Goal: Task Accomplishment & Management: Manage account settings

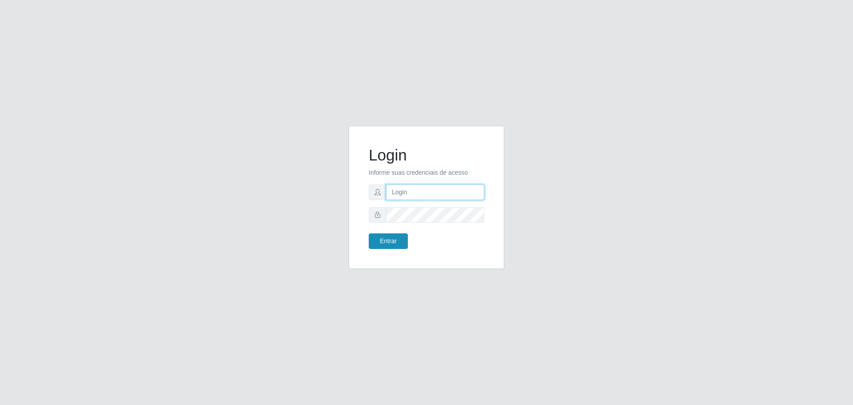
type input "[EMAIL_ADDRESS][DOMAIN_NAME]"
click at [388, 237] on button "Entrar" at bounding box center [388, 241] width 39 height 16
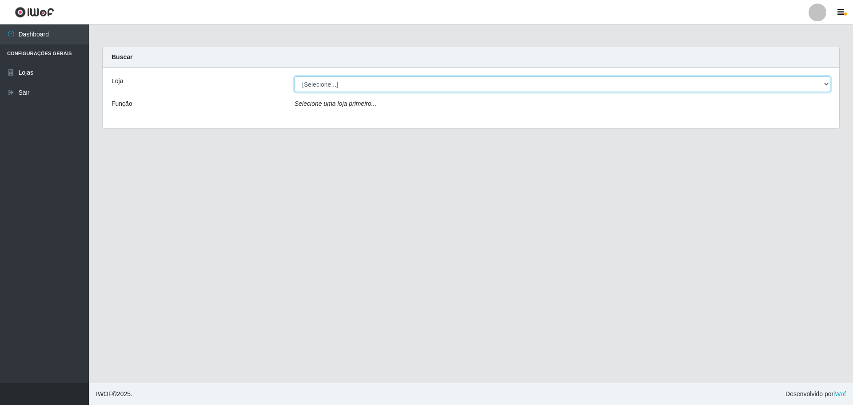
click at [320, 79] on select "[Selecione...] [GEOGRAPHIC_DATA] - [GEOGRAPHIC_DATA][DATE]" at bounding box center [563, 84] width 536 height 16
select select "527"
click at [295, 76] on select "[Selecione...] [GEOGRAPHIC_DATA] - [GEOGRAPHIC_DATA][DATE]" at bounding box center [563, 84] width 536 height 16
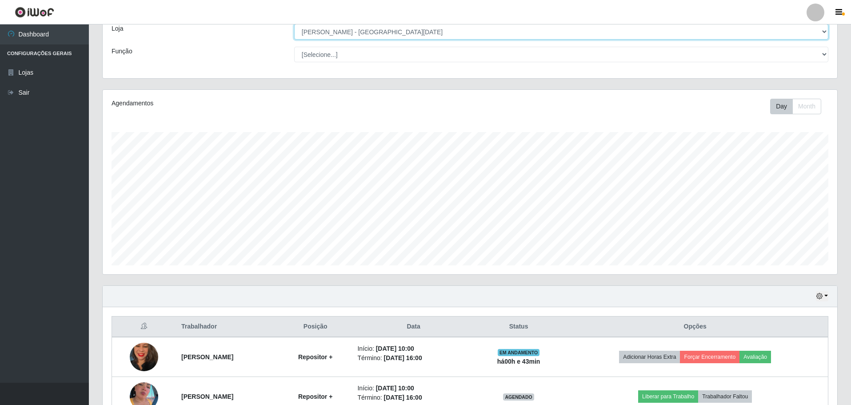
scroll to position [106, 0]
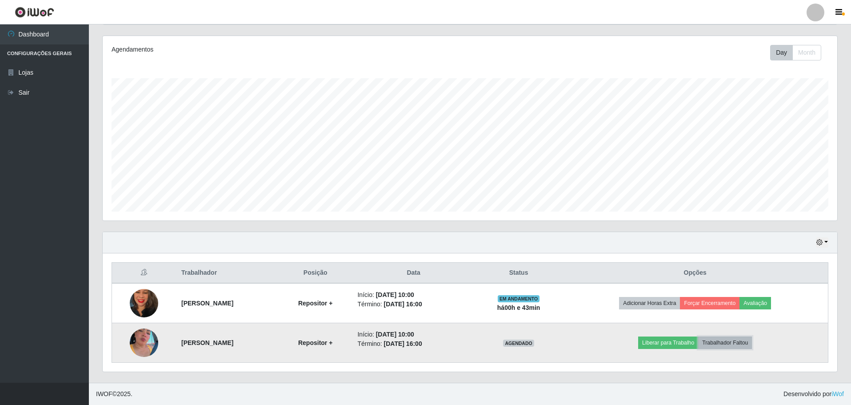
click at [735, 341] on button "Trabalhador Faltou" at bounding box center [725, 342] width 54 height 12
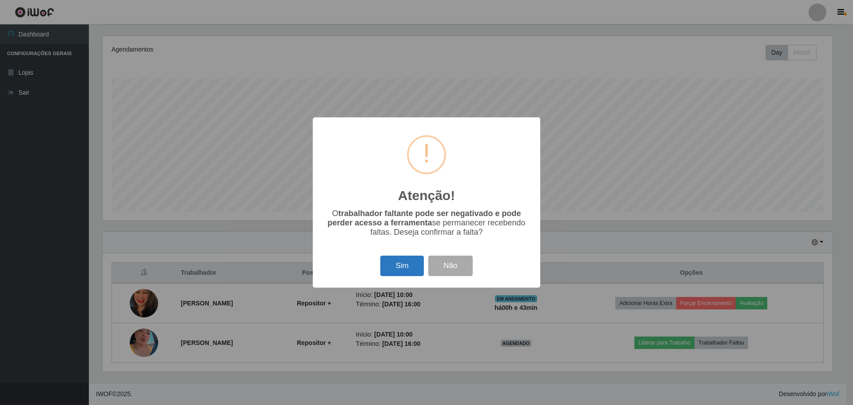
click at [392, 268] on button "Sim" at bounding box center [401, 266] width 43 height 21
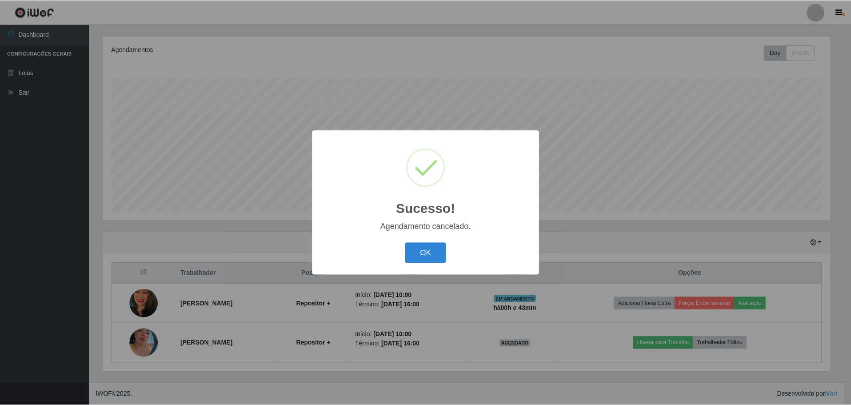
scroll to position [67, 0]
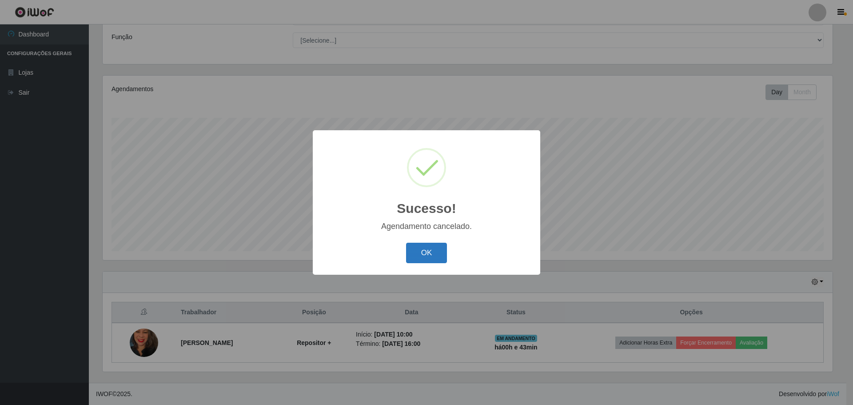
click at [440, 249] on button "OK" at bounding box center [426, 253] width 41 height 21
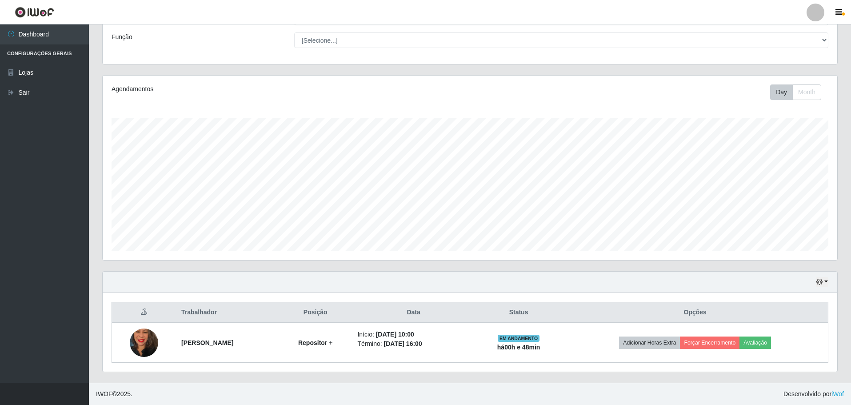
scroll to position [0, 0]
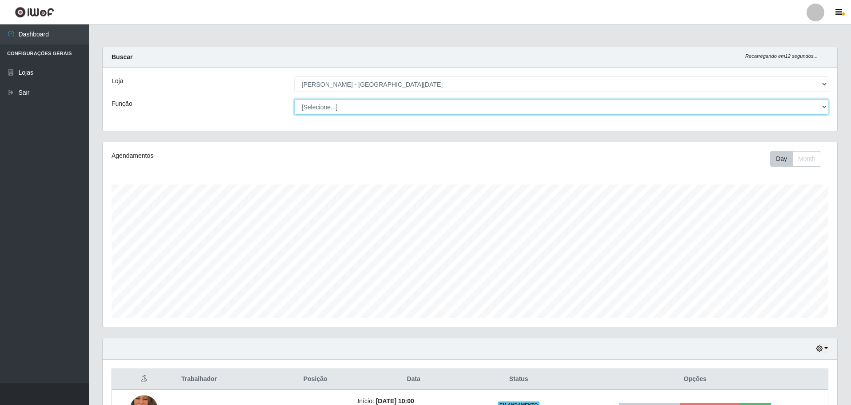
click at [371, 108] on select "[Selecione...] Embalador Embalador + Embalador ++ Repositor Repositor + Reposit…" at bounding box center [561, 107] width 534 height 16
select select "82"
click at [294, 99] on select "[Selecione...] Embalador Embalador + Embalador ++ Repositor Repositor + Reposit…" at bounding box center [561, 107] width 534 height 16
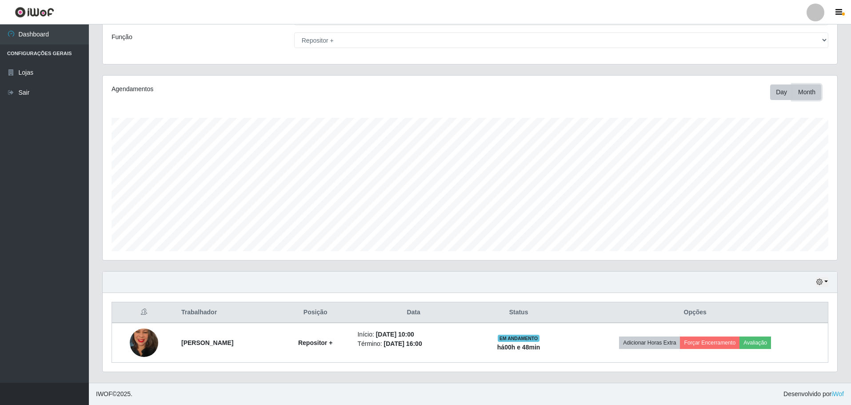
click at [807, 97] on button "Month" at bounding box center [806, 92] width 29 height 16
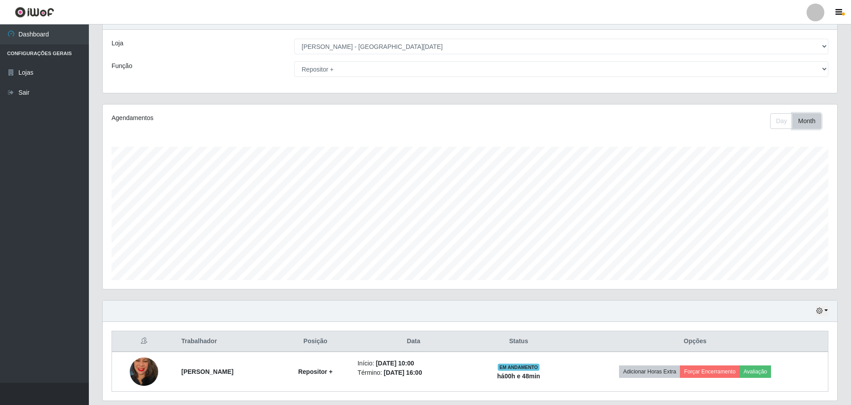
scroll to position [22, 0]
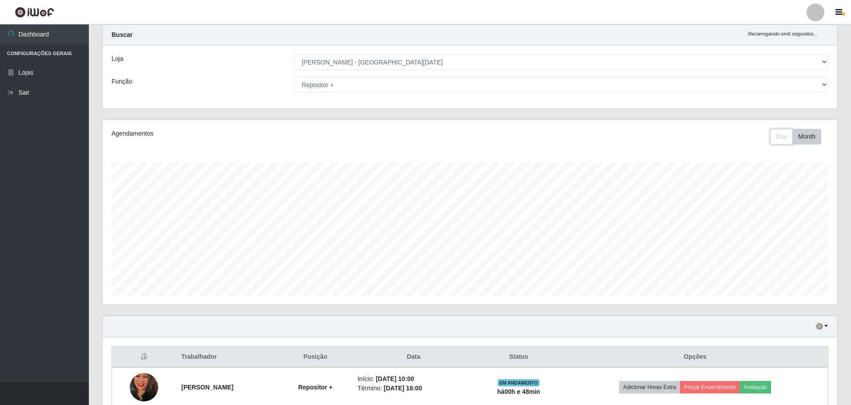
drag, startPoint x: 783, startPoint y: 133, endPoint x: 779, endPoint y: 148, distance: 14.8
click at [786, 136] on button "Day" at bounding box center [781, 137] width 23 height 16
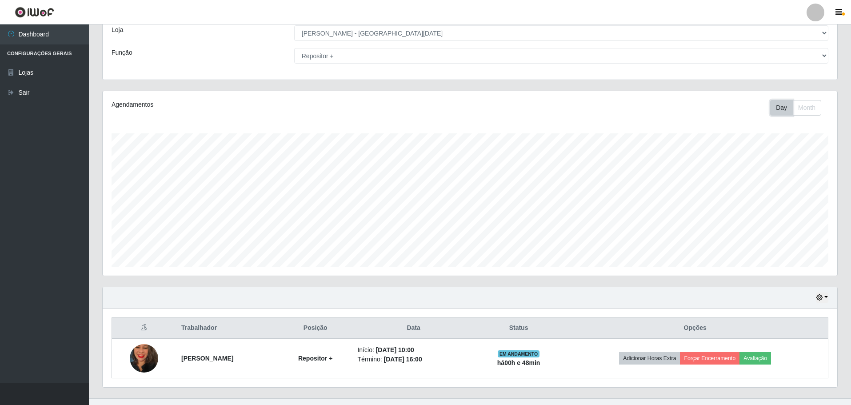
scroll to position [67, 0]
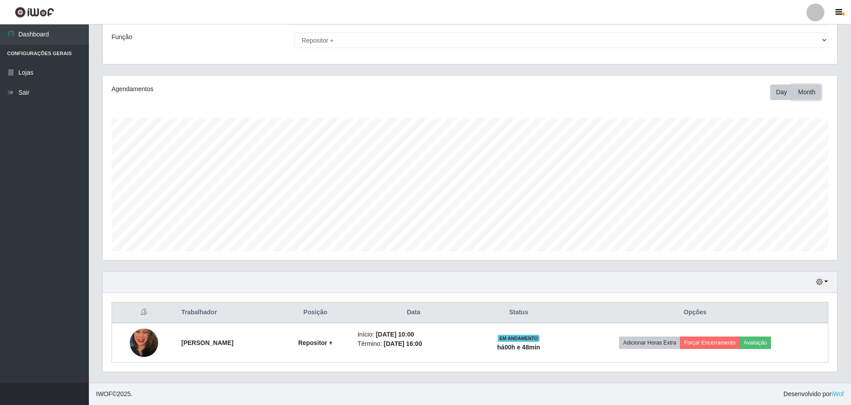
click at [805, 96] on button "Month" at bounding box center [806, 92] width 29 height 16
click at [787, 91] on button "Day" at bounding box center [781, 92] width 23 height 16
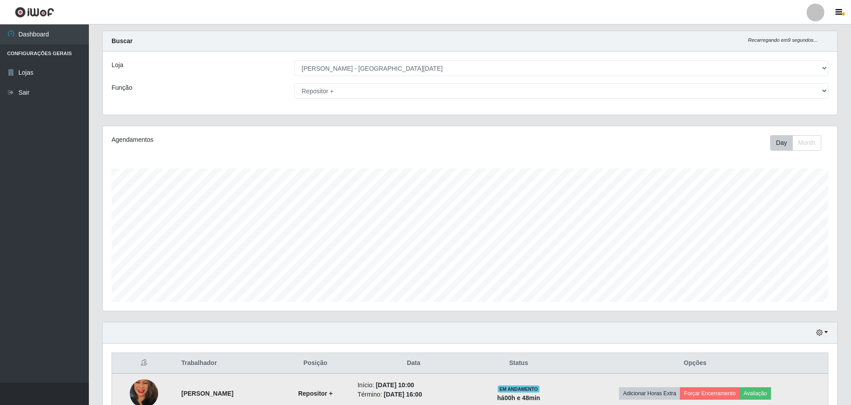
scroll to position [0, 0]
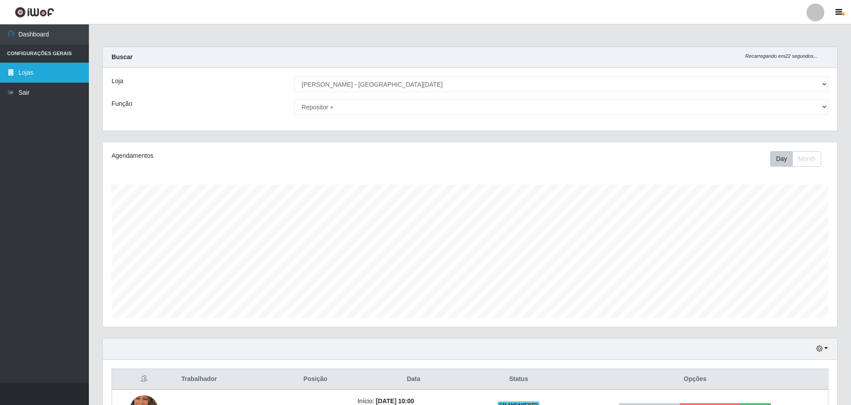
click at [57, 74] on link "Lojas" at bounding box center [44, 73] width 89 height 20
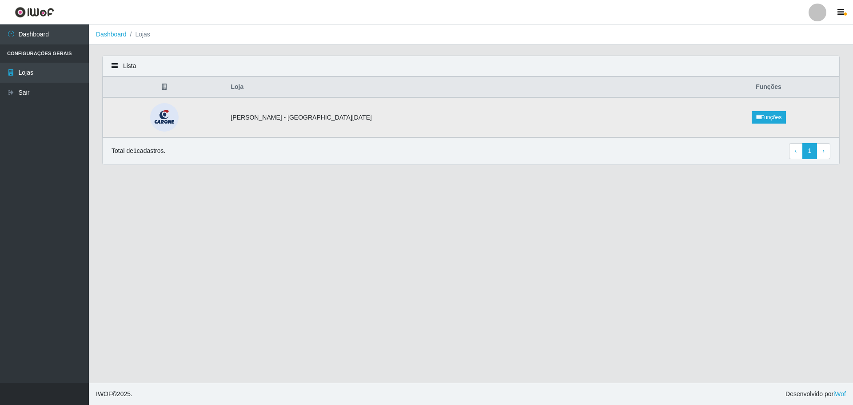
click at [507, 118] on td "[PERSON_NAME] - [GEOGRAPHIC_DATA][DATE]" at bounding box center [461, 117] width 473 height 40
click at [752, 122] on link "Funções" at bounding box center [769, 117] width 34 height 12
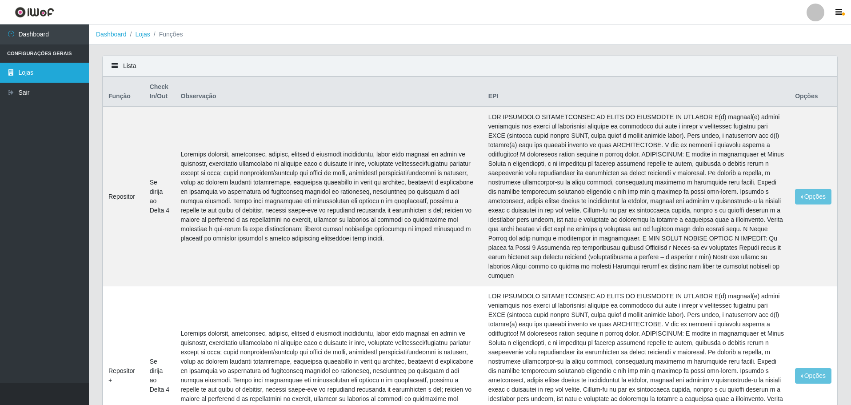
click at [30, 68] on link "Lojas" at bounding box center [44, 73] width 89 height 20
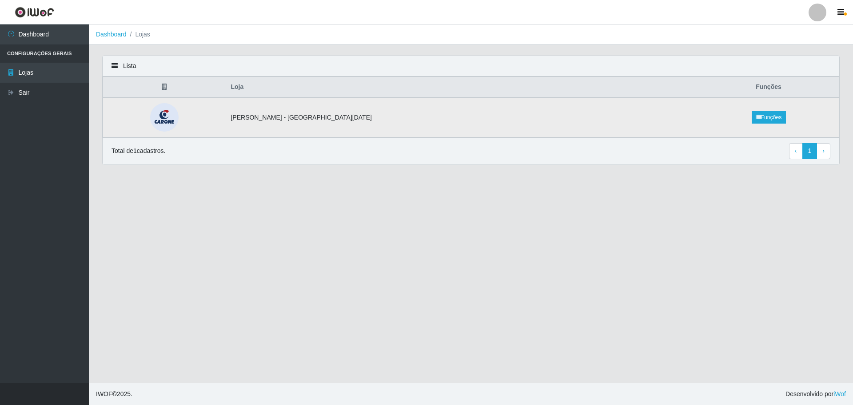
click at [384, 110] on td "[PERSON_NAME] - [GEOGRAPHIC_DATA][DATE]" at bounding box center [461, 117] width 473 height 40
click at [329, 120] on td "[PERSON_NAME] - [GEOGRAPHIC_DATA][DATE]" at bounding box center [461, 117] width 473 height 40
click at [187, 119] on img at bounding box center [164, 117] width 45 height 28
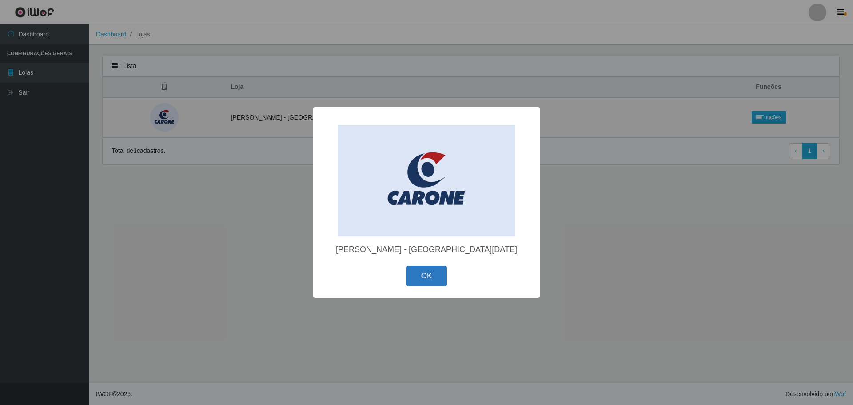
click at [430, 266] on button "OK" at bounding box center [426, 276] width 41 height 21
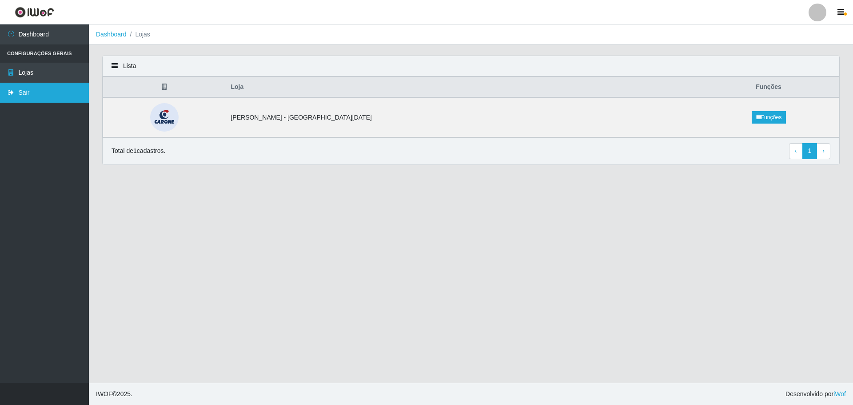
click at [46, 89] on link "Sair" at bounding box center [44, 93] width 89 height 20
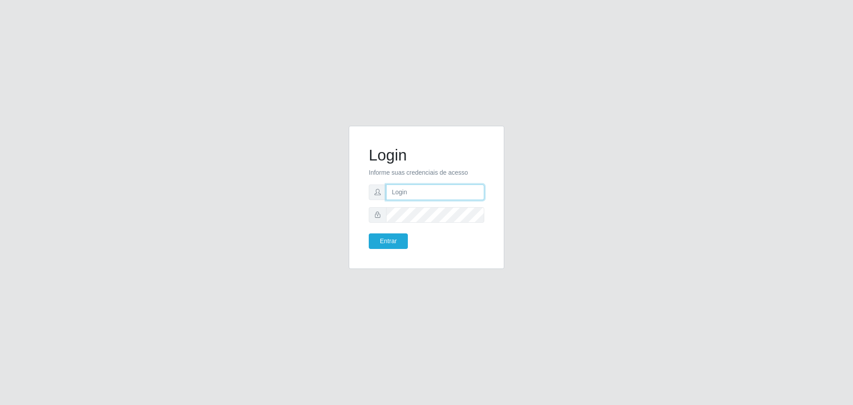
type input "[EMAIL_ADDRESS][DOMAIN_NAME]"
click at [376, 236] on button "Entrar" at bounding box center [388, 241] width 39 height 16
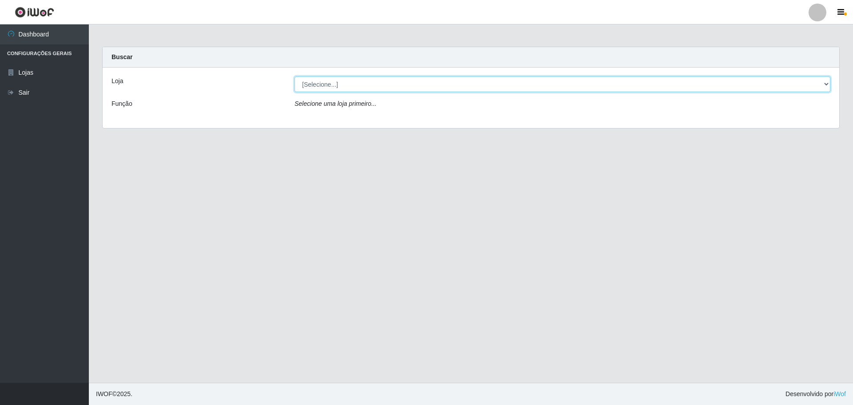
click at [376, 83] on select "[Selecione...] [GEOGRAPHIC_DATA] - [GEOGRAPHIC_DATA][DATE]" at bounding box center [563, 84] width 536 height 16
select select "527"
click at [295, 76] on select "[Selecione...] [GEOGRAPHIC_DATA] - [GEOGRAPHIC_DATA][DATE]" at bounding box center [563, 84] width 536 height 16
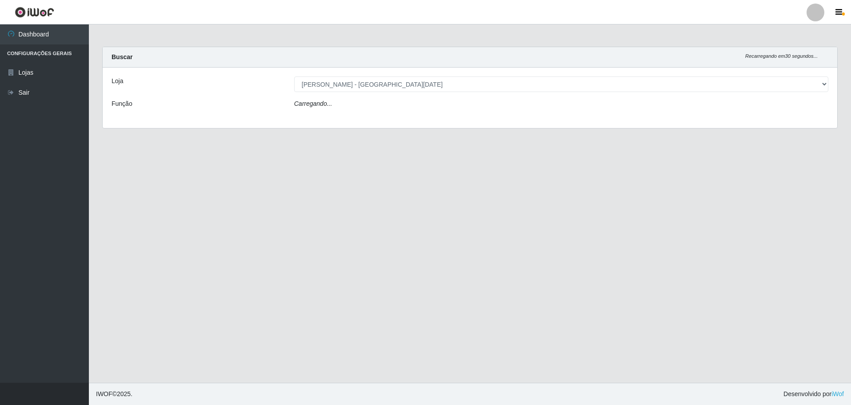
click at [371, 104] on div "Carregando..." at bounding box center [562, 105] width 548 height 13
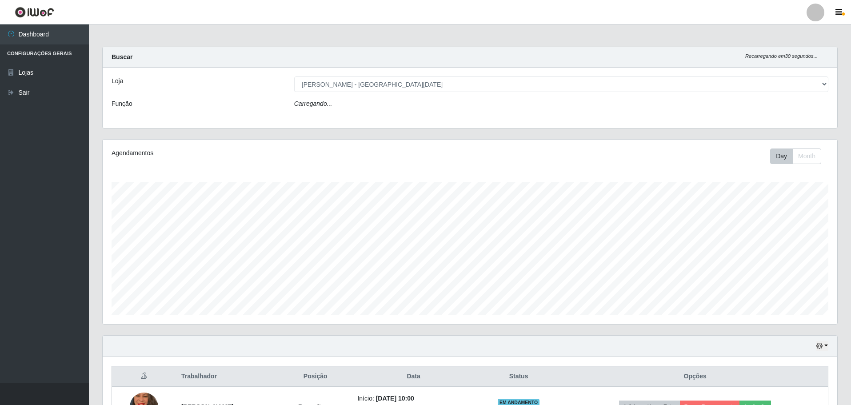
scroll to position [184, 735]
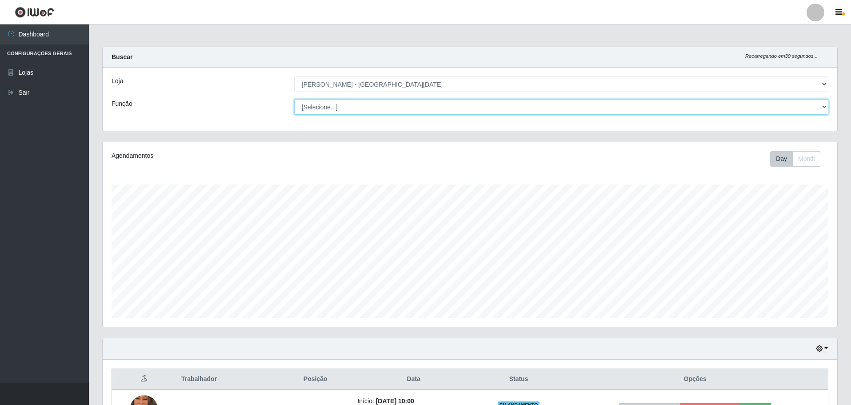
drag, startPoint x: 371, startPoint y: 104, endPoint x: 370, endPoint y: 112, distance: 8.0
click at [370, 112] on select "[Selecione...] Embalador Embalador + Embalador ++ Repositor Repositor + Reposit…" at bounding box center [561, 107] width 534 height 16
click at [294, 99] on select "[Selecione...] Embalador Embalador + Embalador ++ Repositor Repositor + Reposit…" at bounding box center [561, 107] width 534 height 16
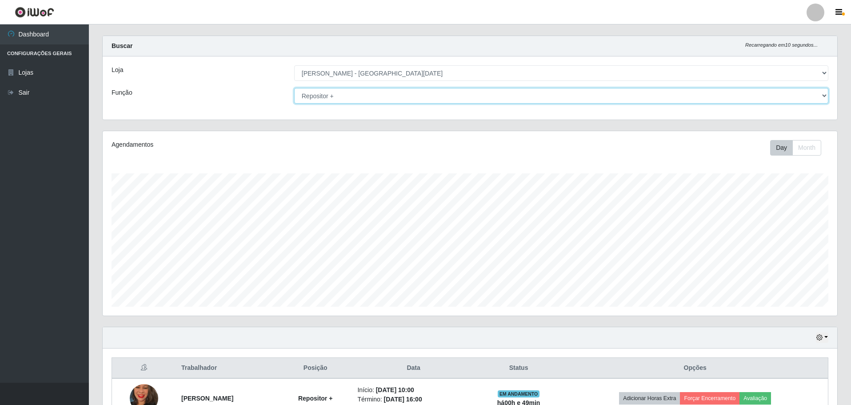
scroll to position [0, 0]
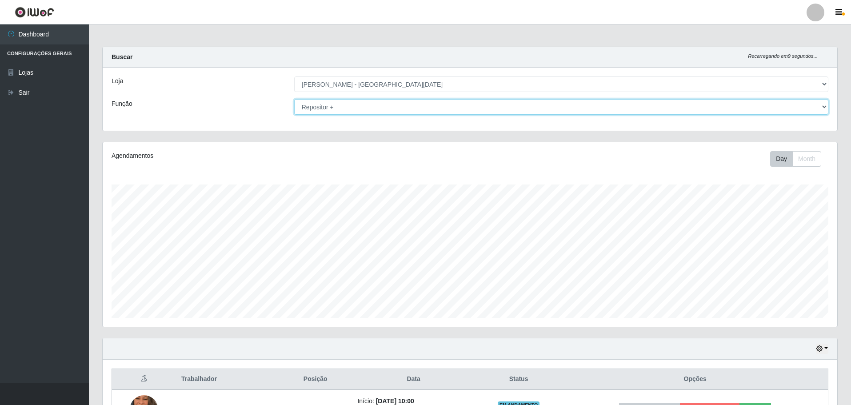
click at [400, 107] on select "[Selecione...] Embalador Embalador + Embalador ++ Repositor Repositor + Reposit…" at bounding box center [561, 107] width 534 height 16
click at [294, 99] on select "[Selecione...] Embalador Embalador + Embalador ++ Repositor Repositor + Reposit…" at bounding box center [561, 107] width 534 height 16
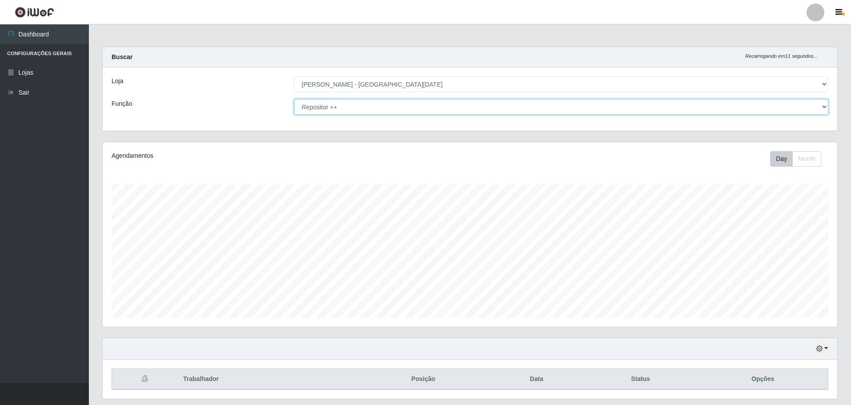
scroll to position [27, 0]
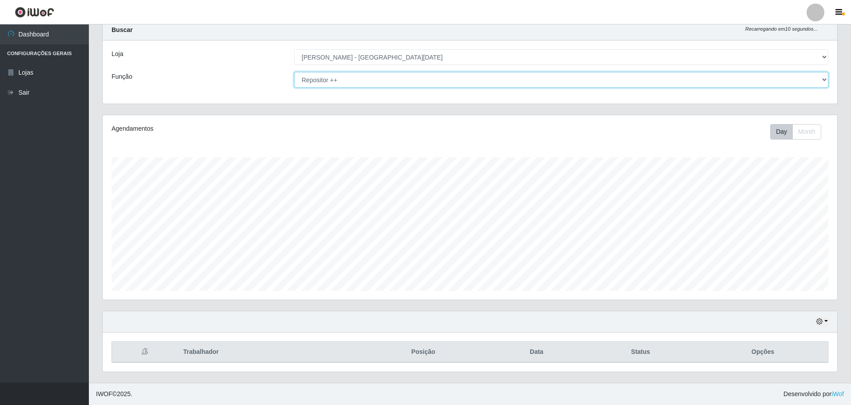
drag, startPoint x: 387, startPoint y: 77, endPoint x: 383, endPoint y: 84, distance: 7.4
click at [387, 77] on select "[Selecione...] Embalador Embalador + Embalador ++ Repositor Repositor + Reposit…" at bounding box center [561, 80] width 534 height 16
select select "82"
click at [294, 72] on select "[Selecione...] Embalador Embalador + Embalador ++ Repositor Repositor + Reposit…" at bounding box center [561, 80] width 534 height 16
